Goal: Task Accomplishment & Management: Use online tool/utility

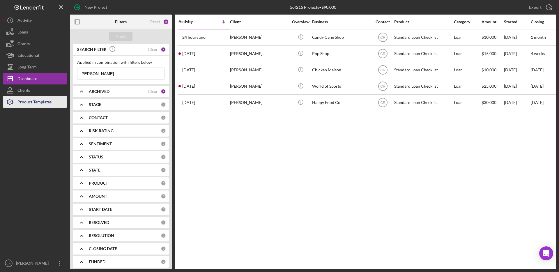
click at [32, 101] on div "Product Templates" at bounding box center [34, 102] width 34 height 13
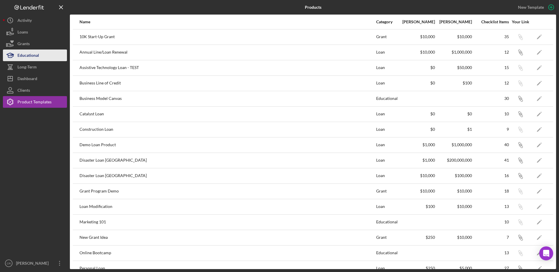
click at [26, 58] on div "Educational" at bounding box center [28, 56] width 22 height 13
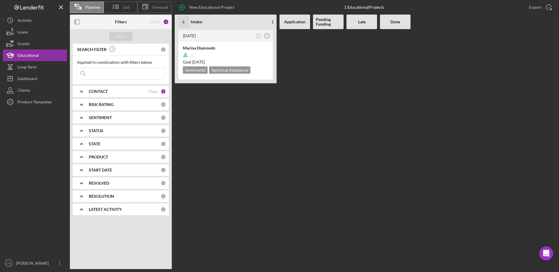
click at [153, 94] on div "CONTACT Clear 1" at bounding box center [127, 92] width 77 height 12
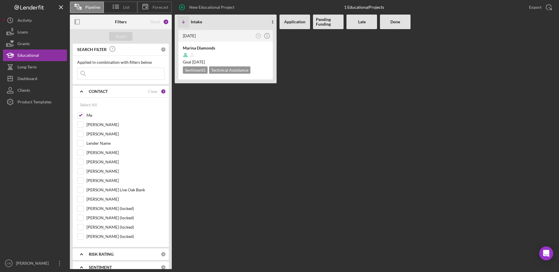
drag, startPoint x: 152, startPoint y: 93, endPoint x: 149, endPoint y: 88, distance: 5.5
click at [152, 93] on div "Clear" at bounding box center [153, 91] width 10 height 5
click at [79, 114] on input "Me" at bounding box center [80, 115] width 6 height 6
checkbox input "true"
click at [154, 21] on div "Reset" at bounding box center [155, 22] width 10 height 5
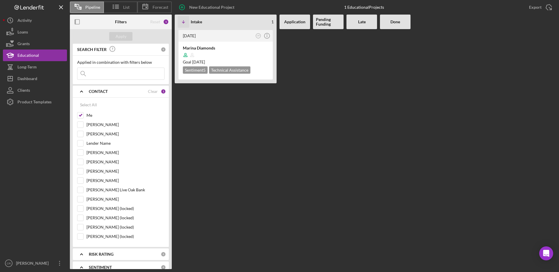
click at [210, 119] on div "[DATE] CR Icon/Info Marina Diamonds Goal [DATE] Sentiment 5 Technical Assistance" at bounding box center [226, 149] width 102 height 240
click at [81, 91] on polyline at bounding box center [81, 91] width 2 height 1
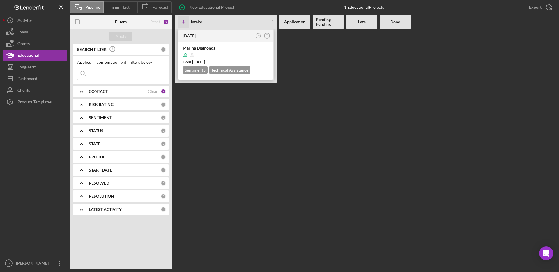
click at [232, 55] on div at bounding box center [226, 55] width 86 height 11
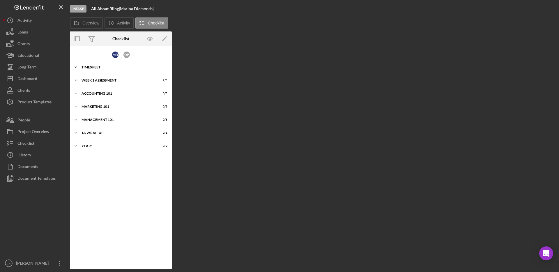
click at [93, 64] on div "Icon/Expander TIMESHEET 0 / 2" at bounding box center [121, 67] width 102 height 12
click at [108, 107] on div "Week 1 Assessment" at bounding box center [123, 106] width 83 height 3
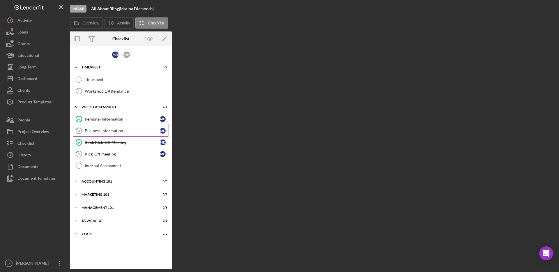
click at [107, 131] on div "Business Information" at bounding box center [122, 130] width 75 height 5
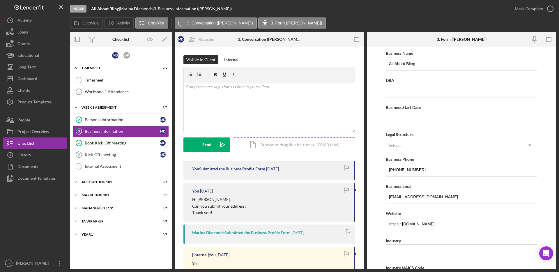
click at [279, 147] on div "Icon/Document Browse or drag files here (max 100MB total) Tap to choose files o…" at bounding box center [294, 144] width 122 height 15
click at [206, 146] on div "Upload" at bounding box center [206, 144] width 13 height 15
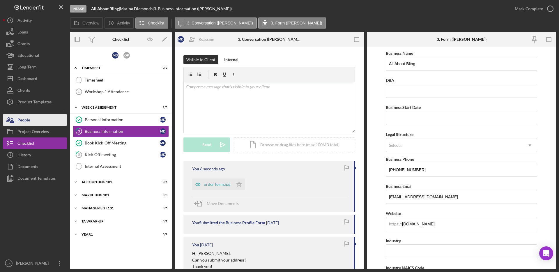
click at [36, 119] on button "People" at bounding box center [35, 120] width 64 height 12
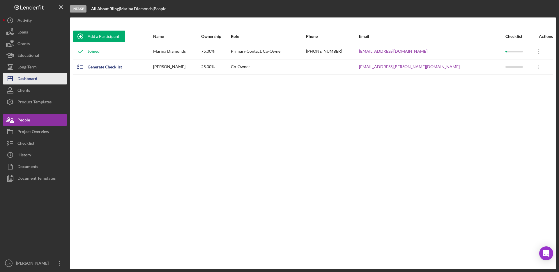
click at [39, 79] on button "Icon/Dashboard Dashboard" at bounding box center [35, 79] width 64 height 12
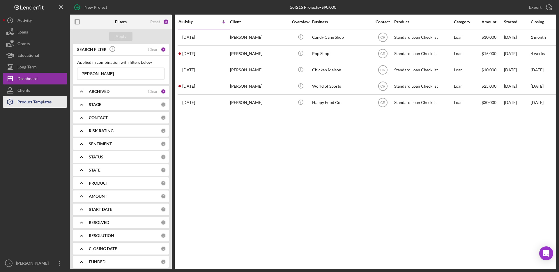
click at [37, 103] on div "Product Templates" at bounding box center [34, 102] width 34 height 13
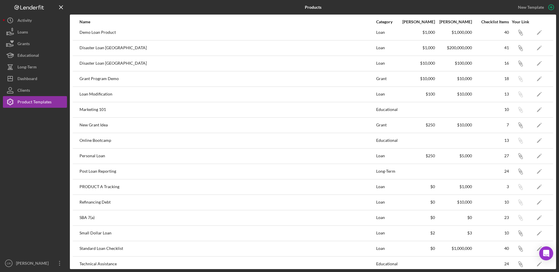
scroll to position [149, 0]
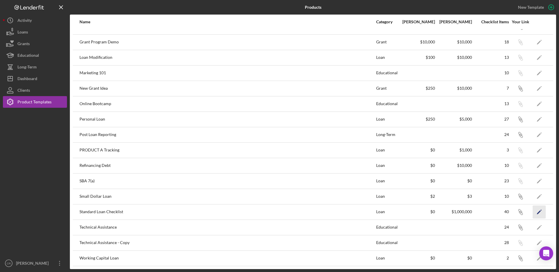
click at [475, 213] on icon "Icon/Edit" at bounding box center [539, 211] width 13 height 13
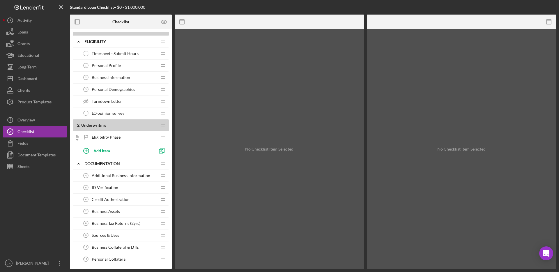
scroll to position [12, 0]
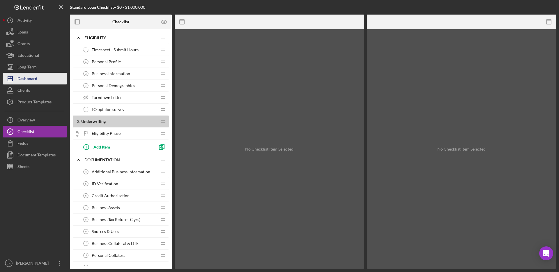
click at [28, 79] on div "Dashboard" at bounding box center [27, 79] width 20 height 13
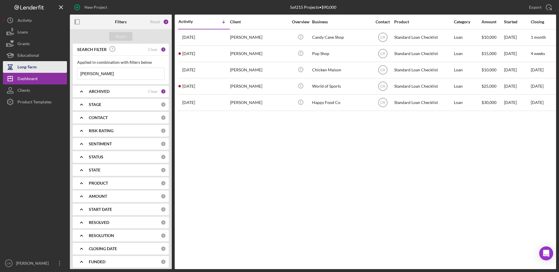
drag, startPoint x: 116, startPoint y: 73, endPoint x: 36, endPoint y: 67, distance: 79.7
click at [36, 67] on div "New Project 5 of 215 Projects • $90,000 [PERSON_NAME] Export Icon/Export Filter…" at bounding box center [279, 134] width 553 height 269
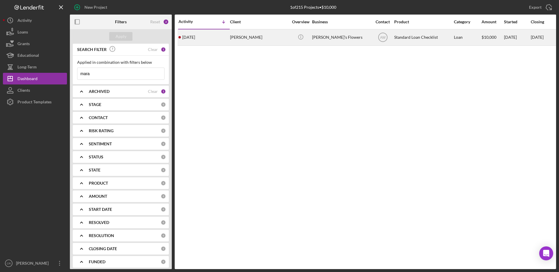
type input "mara"
click at [273, 39] on div "[PERSON_NAME]" at bounding box center [259, 37] width 58 height 15
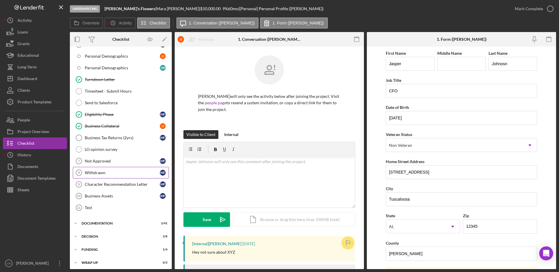
scroll to position [141, 0]
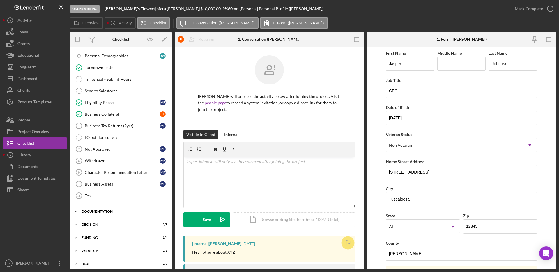
click at [105, 212] on div "Documentation" at bounding box center [123, 211] width 83 height 3
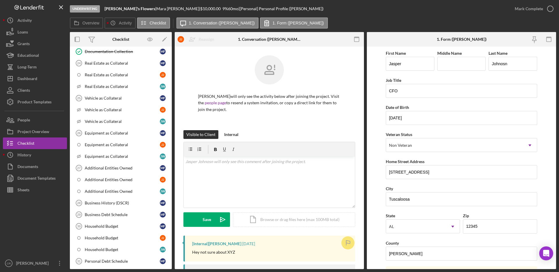
scroll to position [625, 0]
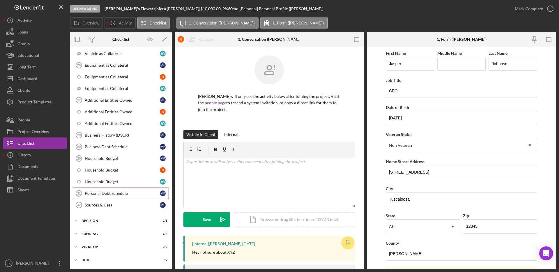
click at [114, 192] on div "Personal Debt Schedule" at bounding box center [122, 193] width 75 height 5
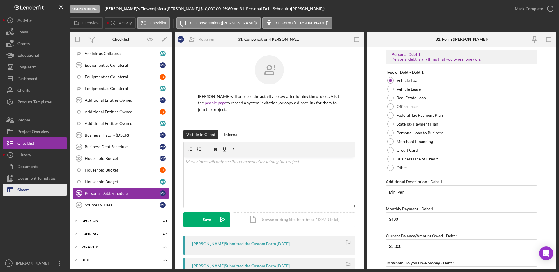
click at [19, 188] on div "Sheets" at bounding box center [23, 190] width 12 height 13
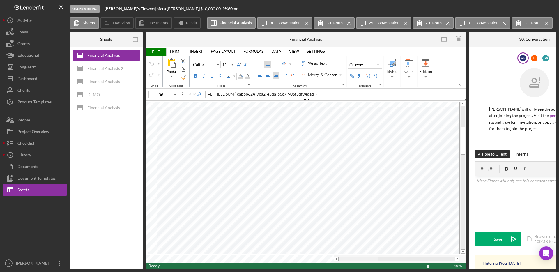
click at [373, 257] on div at bounding box center [358, 259] width 40 height 4
drag, startPoint x: 373, startPoint y: 256, endPoint x: 358, endPoint y: 254, distance: 15.4
click at [365, 257] on div at bounding box center [358, 259] width 40 height 4
type input "F36"
click at [349, 22] on icon "Icon/Menu Close" at bounding box center [349, 23] width 10 height 15
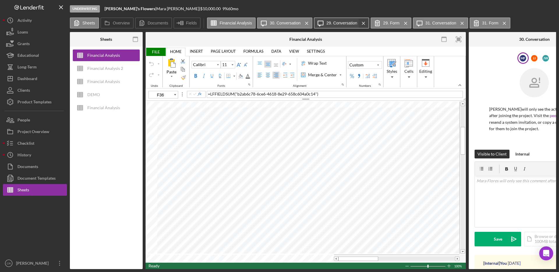
click at [364, 24] on icon "Icon/Menu Close" at bounding box center [363, 23] width 10 height 15
click at [351, 23] on icon "Icon/Menu Close" at bounding box center [349, 23] width 10 height 15
click at [351, 23] on label "31. Conversation" at bounding box center [341, 23] width 31 height 5
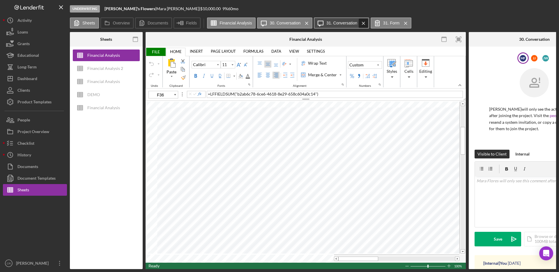
click at [363, 22] on icon "Icon/Menu Close" at bounding box center [363, 23] width 10 height 15
click at [350, 24] on icon "Icon/Menu Close" at bounding box center [349, 23] width 10 height 15
click at [308, 22] on icon "Icon/Menu Close" at bounding box center [307, 23] width 10 height 15
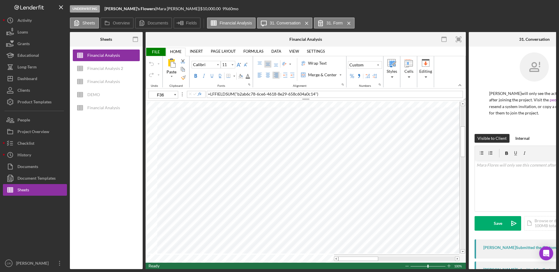
drag, startPoint x: 301, startPoint y: 269, endPoint x: 367, endPoint y: 268, distance: 66.4
click at [367, 268] on div "Sheets Financial Analysis Financial Analysis 2 Financial Analysis DEMO Financia…" at bounding box center [313, 150] width 486 height 237
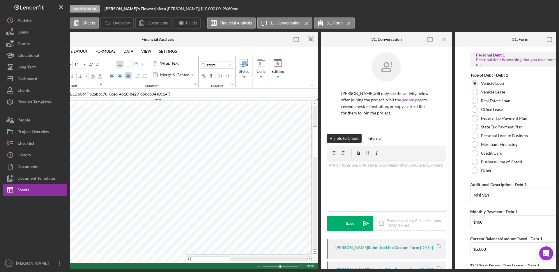
scroll to position [0, 178]
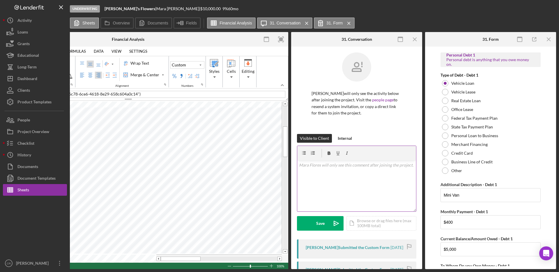
click at [329, 178] on div "v Color teal Color pink Remove color Add row above Add row below Add column bef…" at bounding box center [356, 185] width 119 height 51
click at [271, 269] on div "Underwriting [PERSON_NAME]'s Flowers | [PERSON_NAME] | $10,000.00 9 % 60 mo She…" at bounding box center [279, 136] width 559 height 272
drag, startPoint x: 256, startPoint y: 269, endPoint x: 225, endPoint y: 268, distance: 30.9
click at [225, 268] on div "Underwriting [PERSON_NAME]'s Flowers | [PERSON_NAME] | $10,000.00 9 % 60 mo She…" at bounding box center [279, 136] width 559 height 272
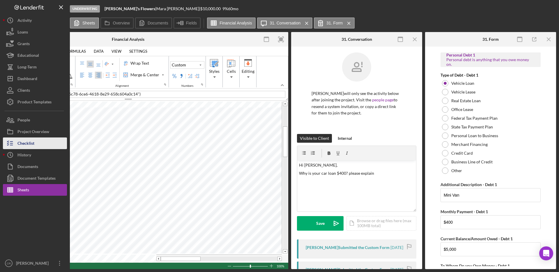
click at [25, 145] on div "Checklist" at bounding box center [25, 143] width 17 height 13
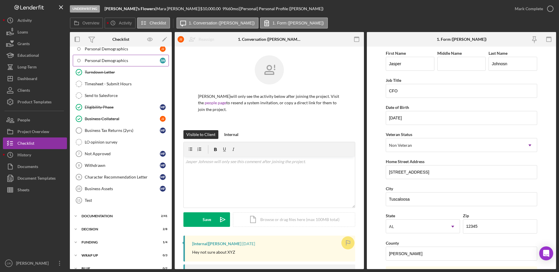
scroll to position [144, 0]
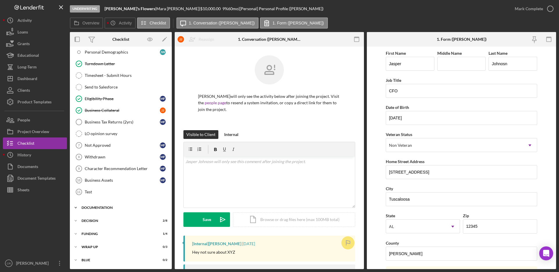
click at [106, 205] on div "Icon/Expander Documentation 2 / 41" at bounding box center [121, 208] width 102 height 12
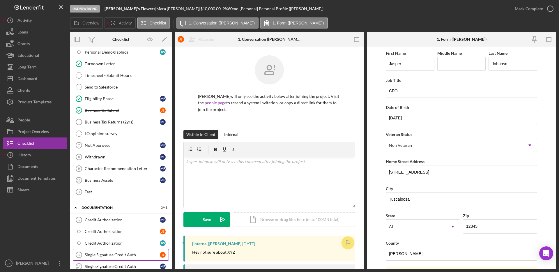
scroll to position [625, 0]
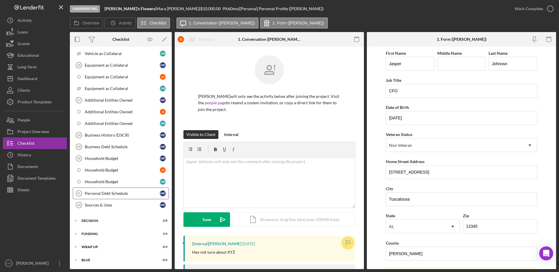
click at [101, 194] on div "Personal Debt Schedule" at bounding box center [122, 193] width 75 height 5
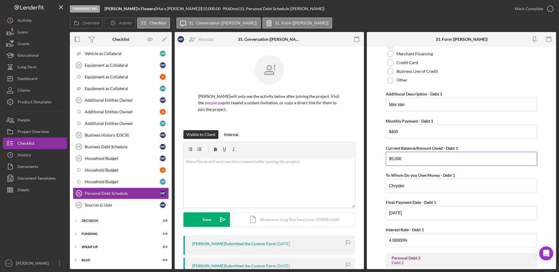
scroll to position [124, 0]
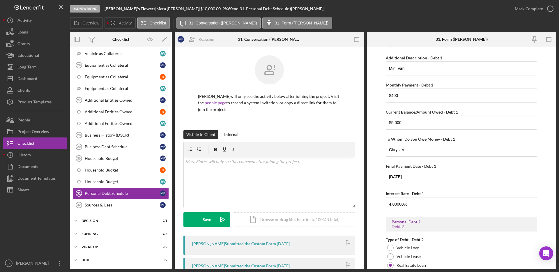
drag, startPoint x: 383, startPoint y: 138, endPoint x: 392, endPoint y: 139, distance: 8.7
click at [384, 138] on form "Personal Debt 1 Personal debt is anything that you owe money on. Type of Debt -…" at bounding box center [461, 158] width 189 height 222
drag, startPoint x: 392, startPoint y: 139, endPoint x: 412, endPoint y: 139, distance: 20.4
click at [412, 139] on label "To Whom Do you Owe Money - Debt 1" at bounding box center [420, 139] width 69 height 5
click at [420, 139] on label "To Whom Do you Owe Money - Debt 1" at bounding box center [420, 139] width 69 height 5
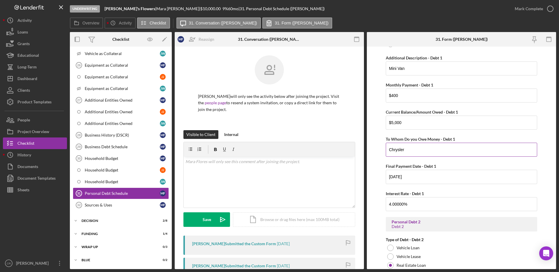
click at [420, 143] on input "Chrysler" at bounding box center [461, 150] width 151 height 14
click at [420, 139] on label "To Whom Do you Owe Money - Debt 1" at bounding box center [420, 139] width 69 height 5
click at [420, 143] on input "Chrysler" at bounding box center [461, 150] width 151 height 14
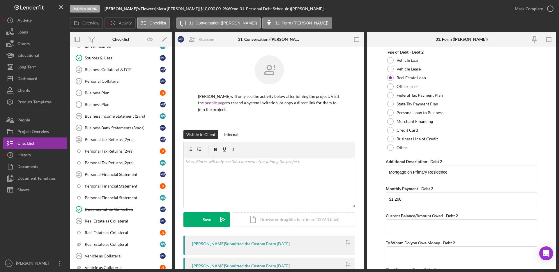
scroll to position [366, 0]
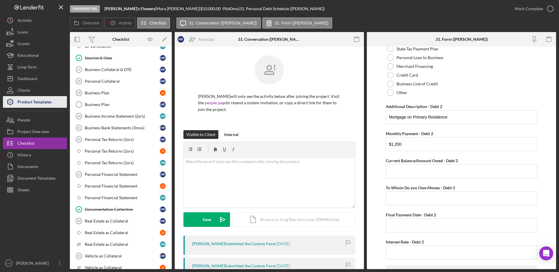
click at [42, 103] on div "Product Templates" at bounding box center [34, 102] width 34 height 13
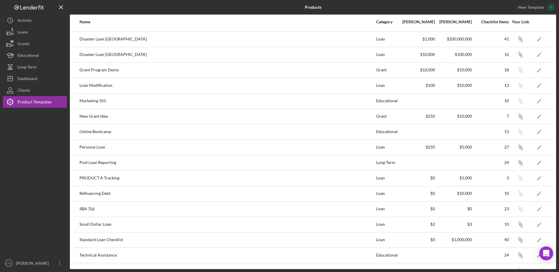
scroll to position [126, 0]
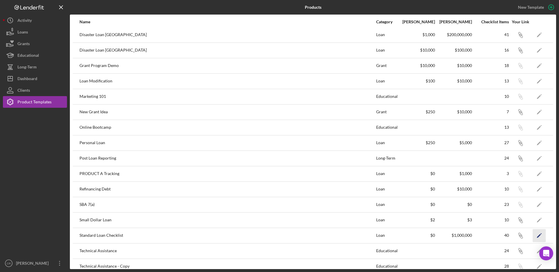
click at [475, 234] on icon "Icon/Edit" at bounding box center [539, 235] width 13 height 13
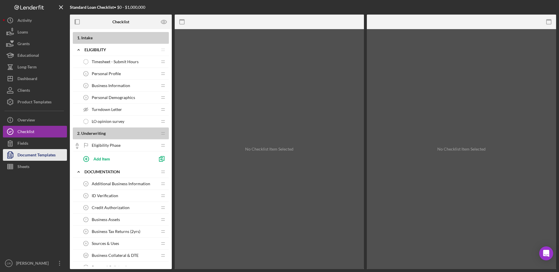
click at [36, 153] on div "Document Templates" at bounding box center [36, 155] width 38 height 13
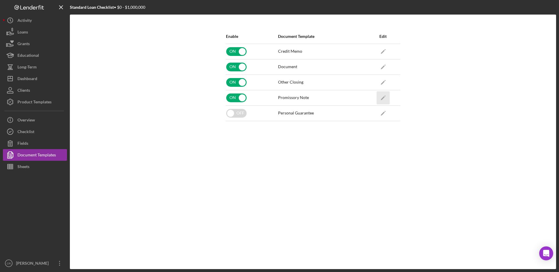
click at [385, 96] on icon "button" at bounding box center [384, 95] width 1 height 1
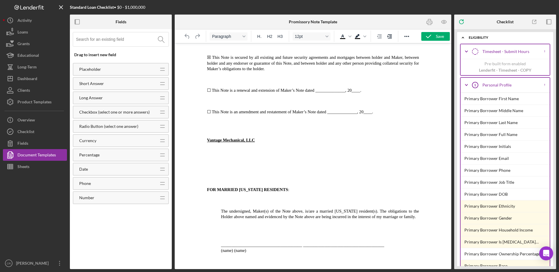
scroll to position [931, 0]
click at [198, 262] on div at bounding box center [313, 156] width 277 height 226
click at [403, 37] on icon "Reveal or hide additional toolbar items" at bounding box center [406, 36] width 7 height 7
click at [409, 119] on p "Rich Text Area. Press ALT-0 for help." at bounding box center [313, 125] width 212 height 13
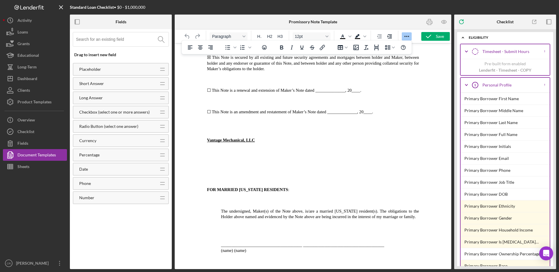
click at [202, 262] on iframe at bounding box center [312, 156] width 221 height 226
click at [209, 259] on p "Rich Text Area. Press ALT-0 for help." at bounding box center [313, 261] width 212 height 6
click at [31, 153] on div "Document Templates" at bounding box center [36, 155] width 38 height 13
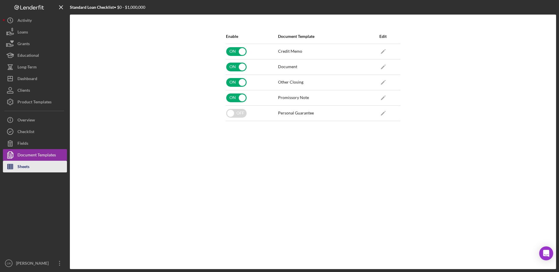
click at [26, 167] on div "Sheets" at bounding box center [23, 167] width 12 height 13
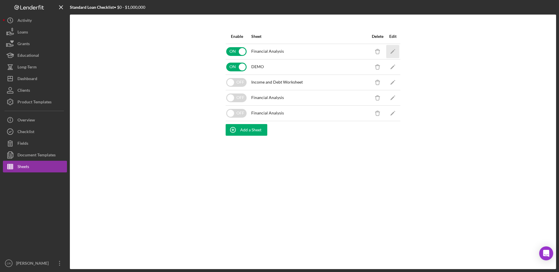
click at [397, 50] on icon "Icon/Edit" at bounding box center [392, 51] width 13 height 13
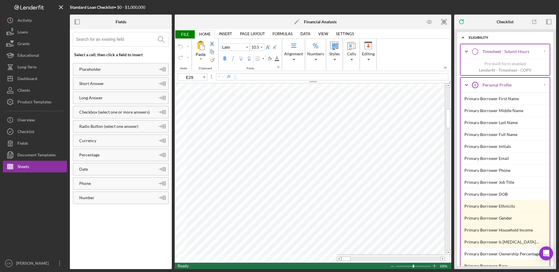
type input "11"
type input "J35"
click at [23, 135] on div "Checklist" at bounding box center [25, 132] width 17 height 13
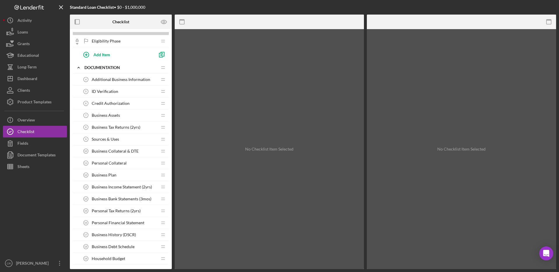
scroll to position [157, 0]
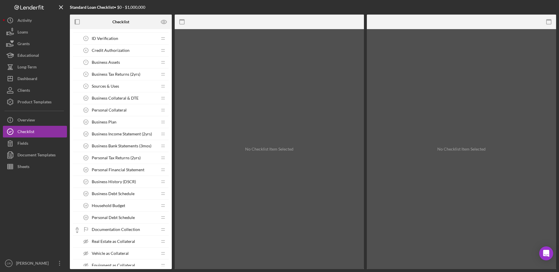
click at [108, 189] on div "Business Debt Schedule 18 Business Debt Schedule" at bounding box center [118, 194] width 77 height 12
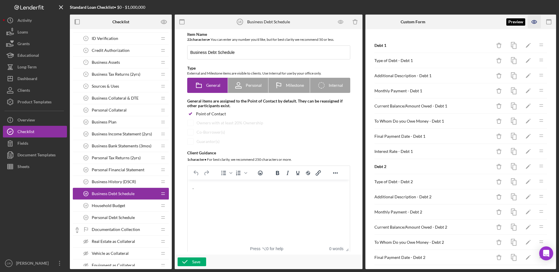
click at [475, 22] on icon "button" at bounding box center [534, 21] width 13 height 13
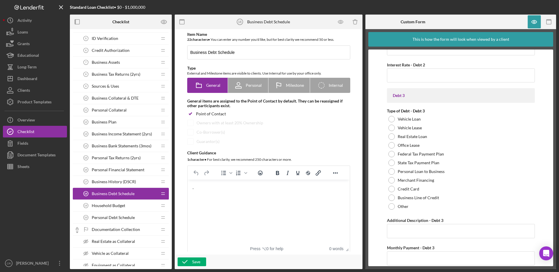
scroll to position [663, 0]
